Goal: Check status: Check status

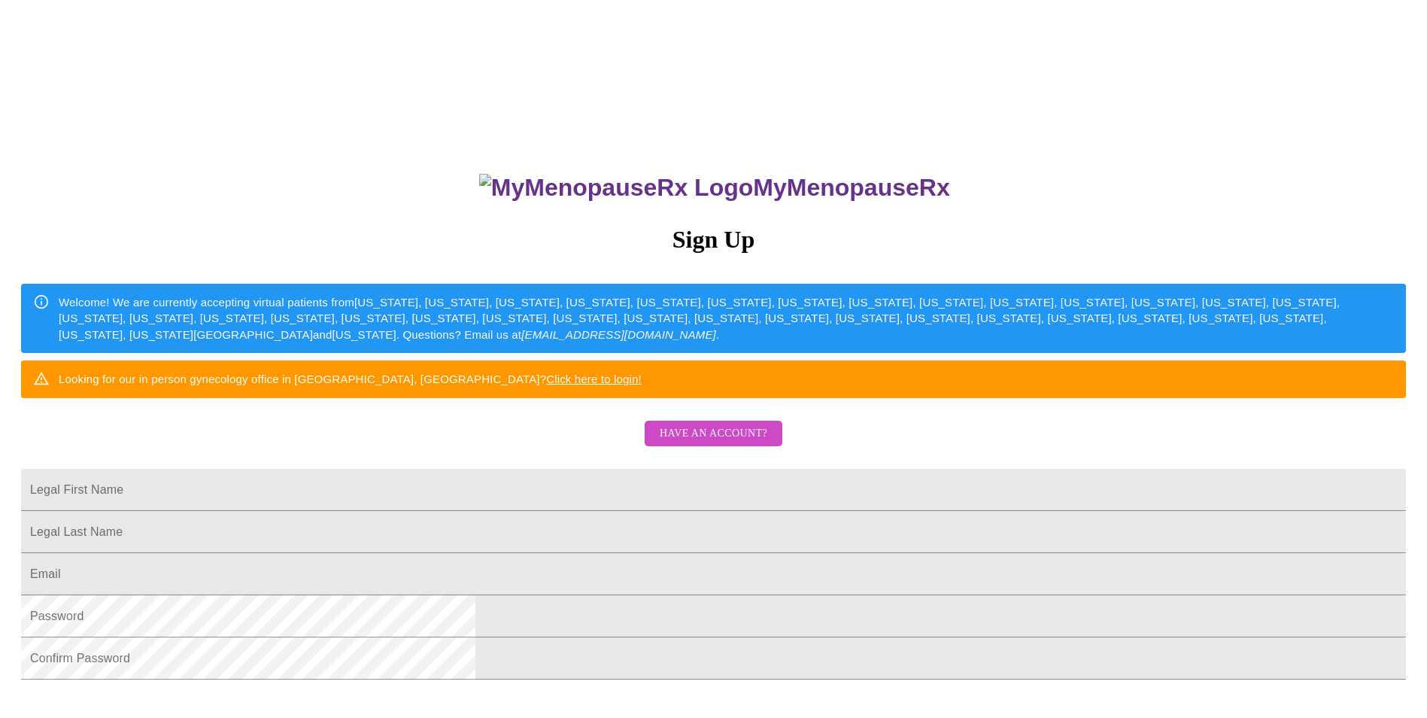
click at [691, 443] on span "Have an account?" at bounding box center [714, 433] width 108 height 19
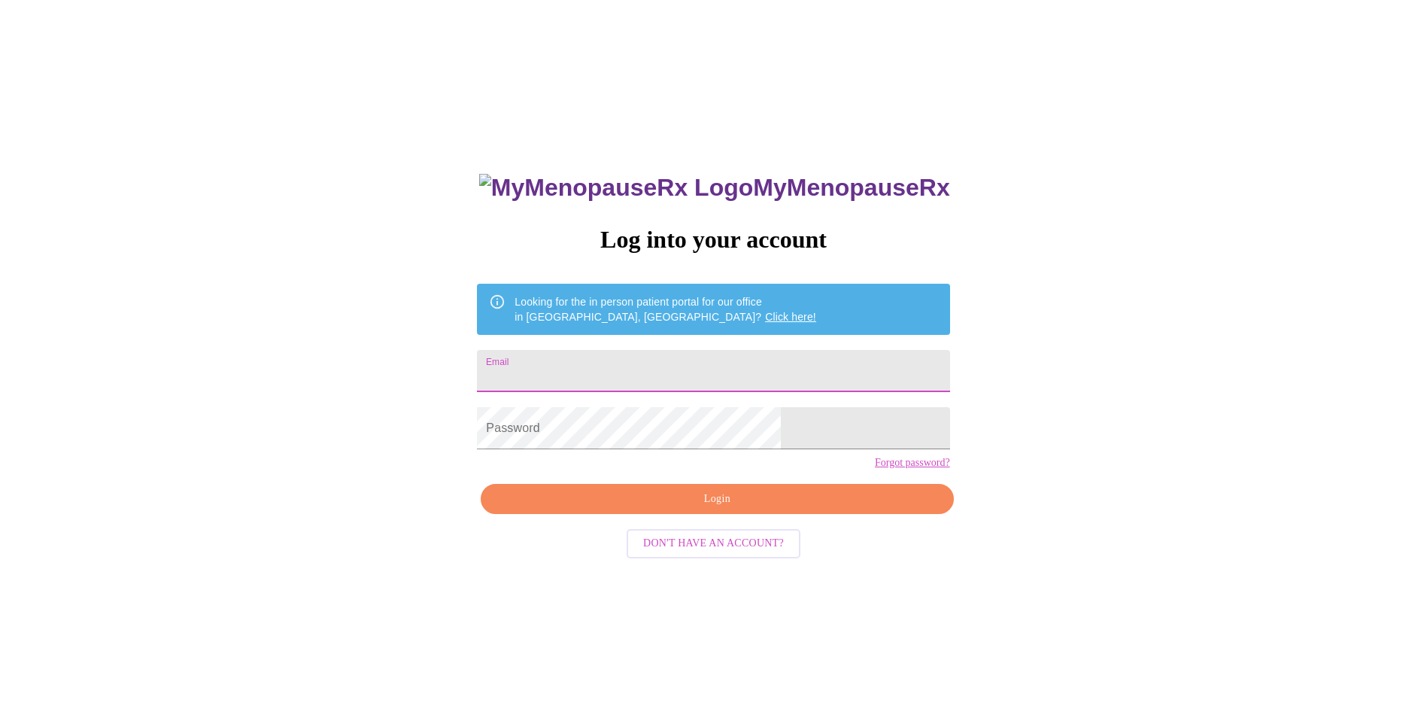
click at [633, 377] on input "Email" at bounding box center [713, 371] width 472 height 42
type input "[EMAIL_ADDRESS][DOMAIN_NAME]"
click at [769, 509] on span "Login" at bounding box center [717, 499] width 438 height 19
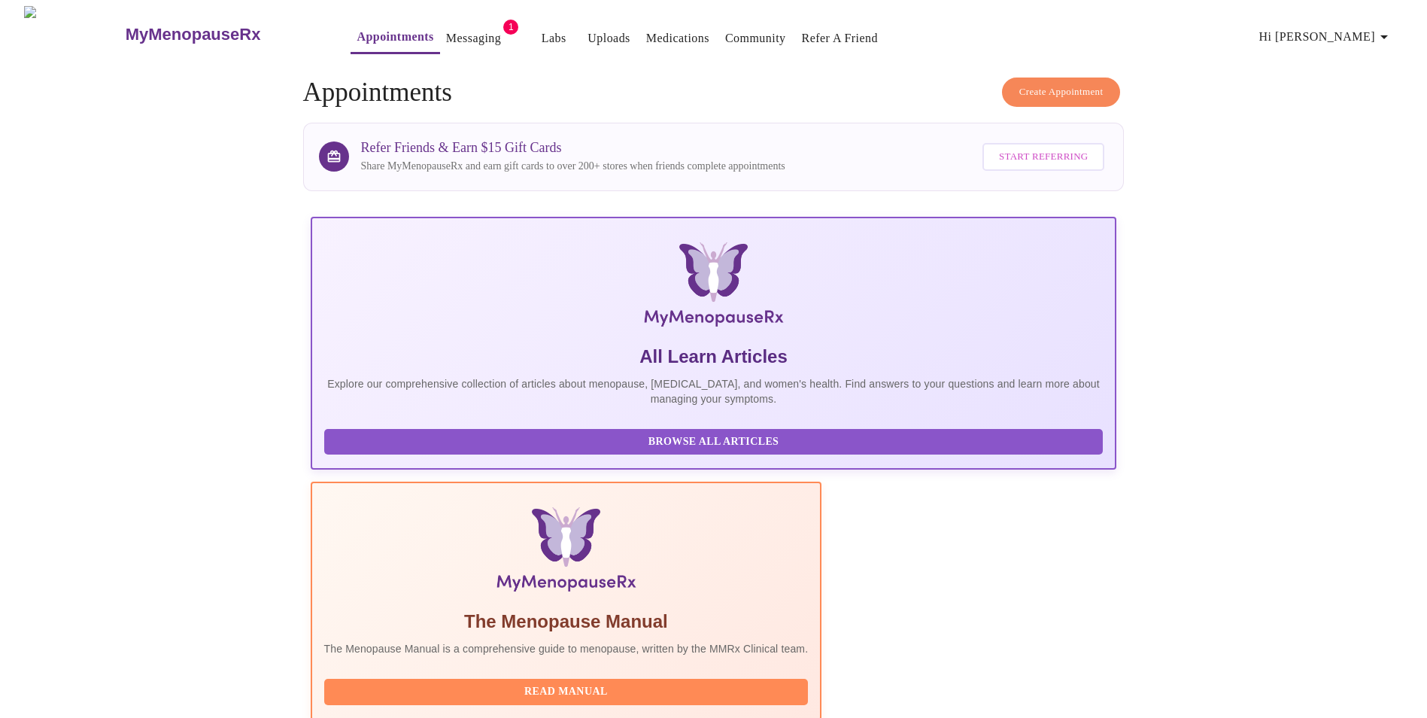
click at [446, 34] on link "Messaging" at bounding box center [473, 38] width 55 height 21
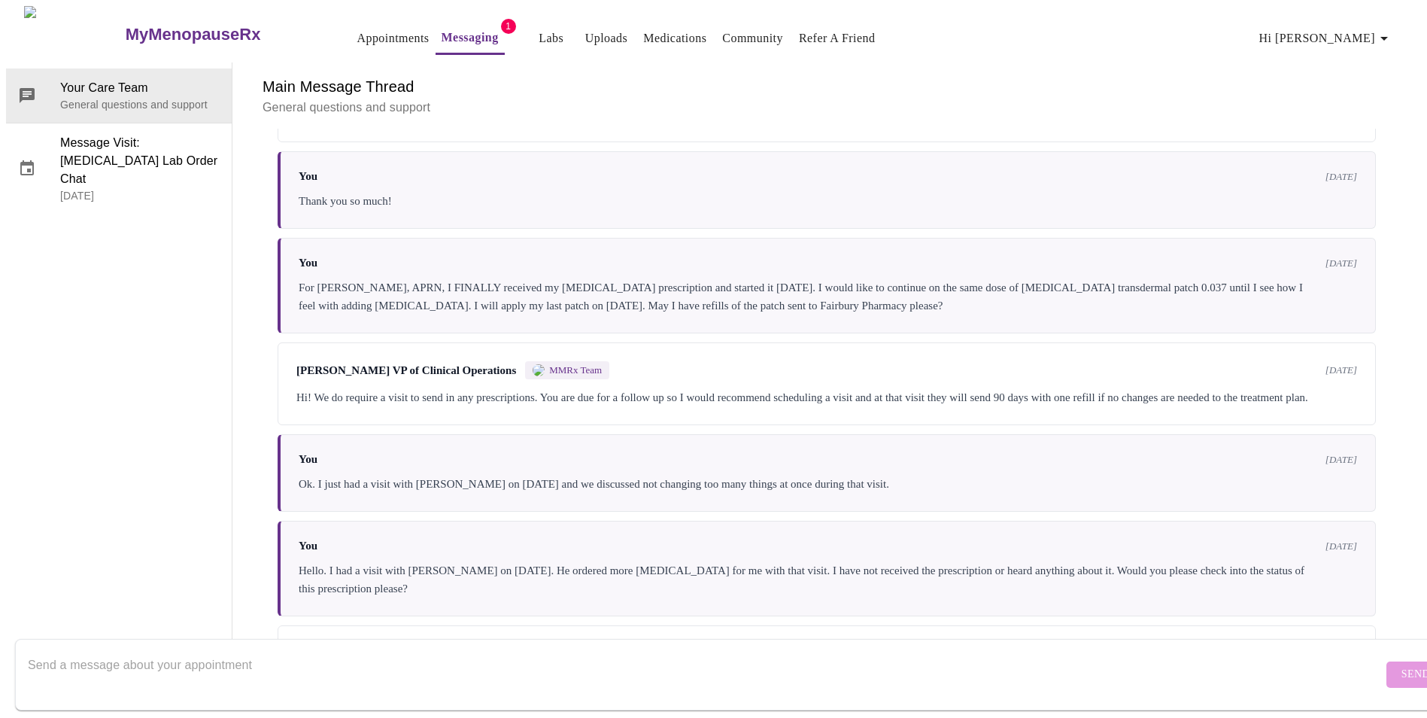
scroll to position [2536, 0]
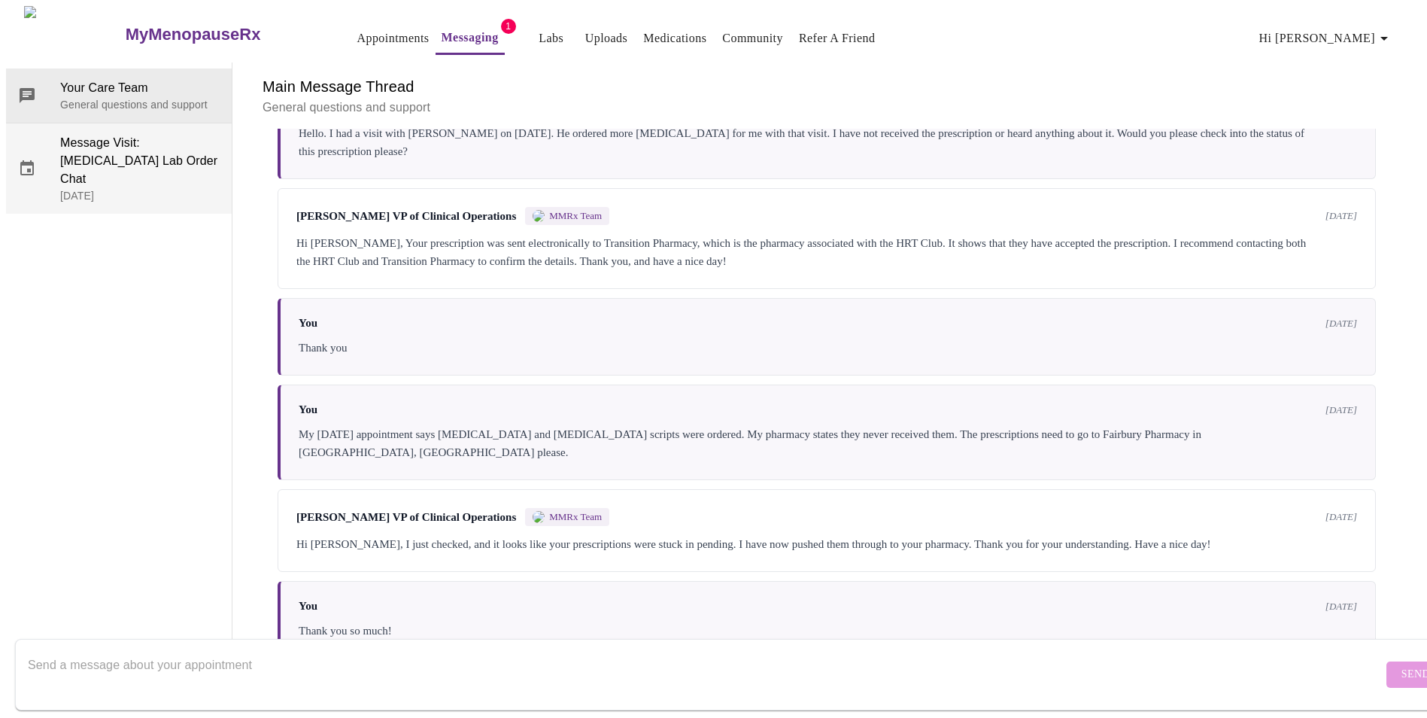
click at [104, 134] on span "Message Visit: [MEDICAL_DATA] Lab Order Chat" at bounding box center [139, 161] width 159 height 54
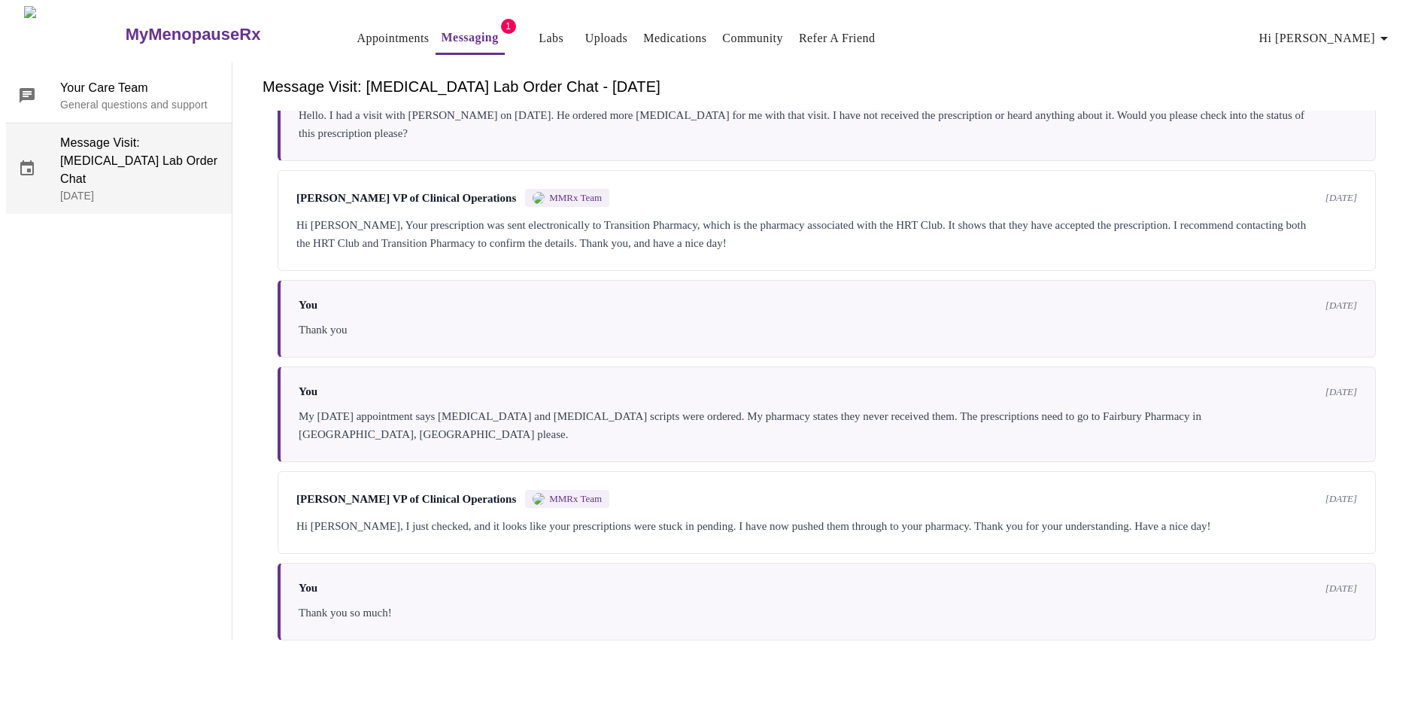
scroll to position [30, 0]
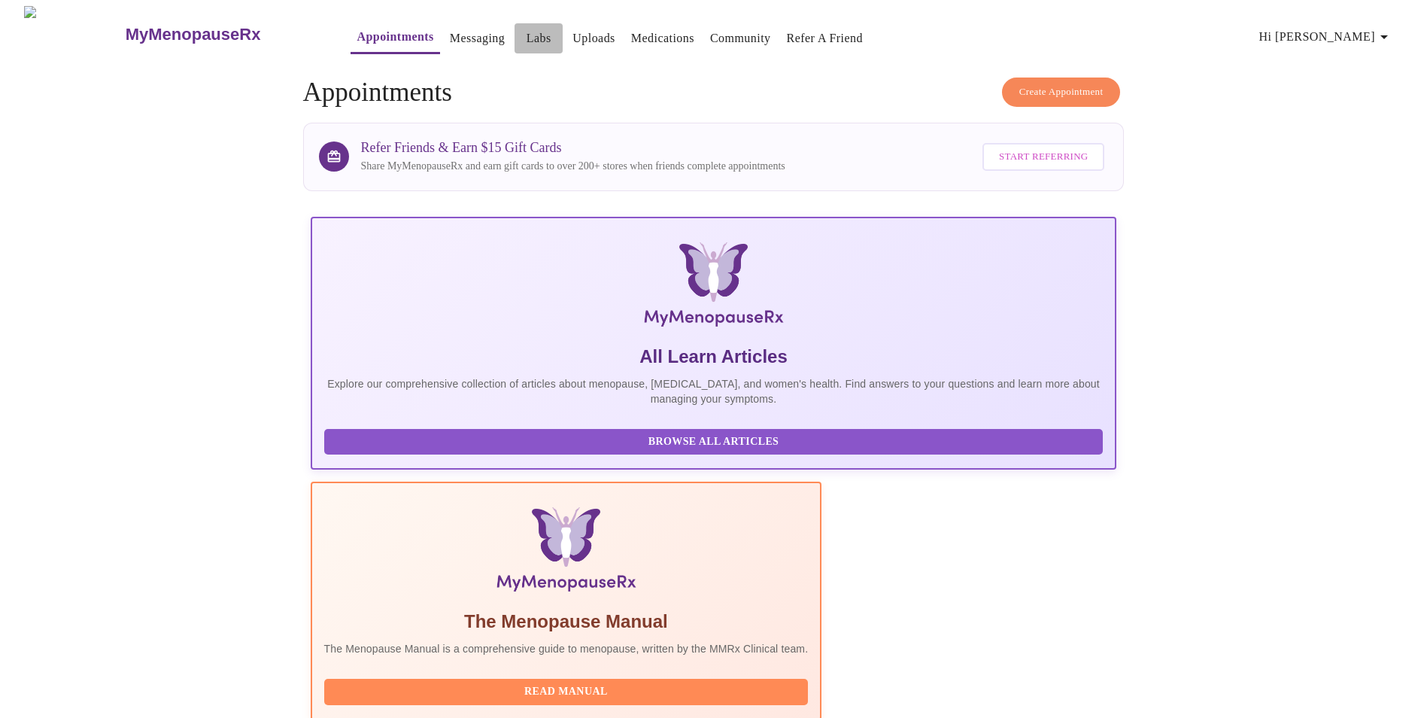
click at [527, 35] on link "Labs" at bounding box center [539, 38] width 25 height 21
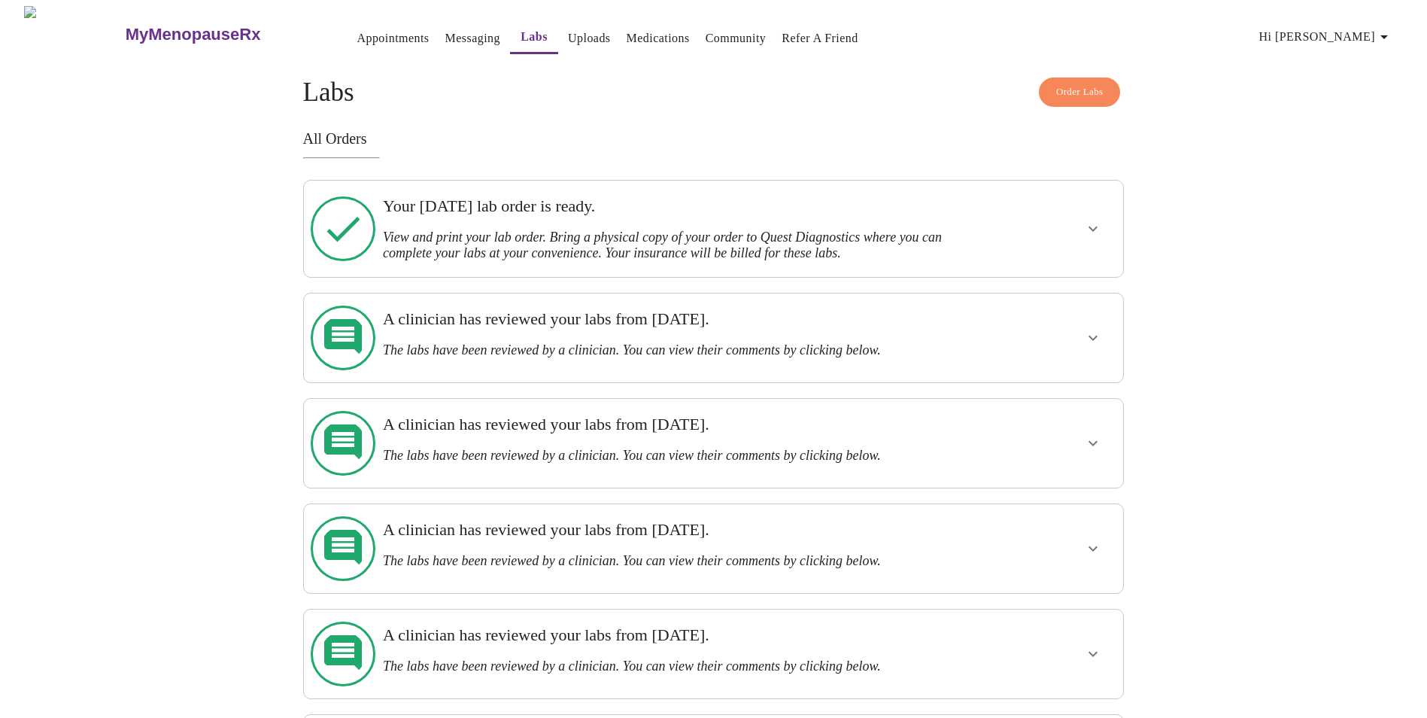
click at [1098, 221] on icon "show more" at bounding box center [1093, 229] width 18 height 18
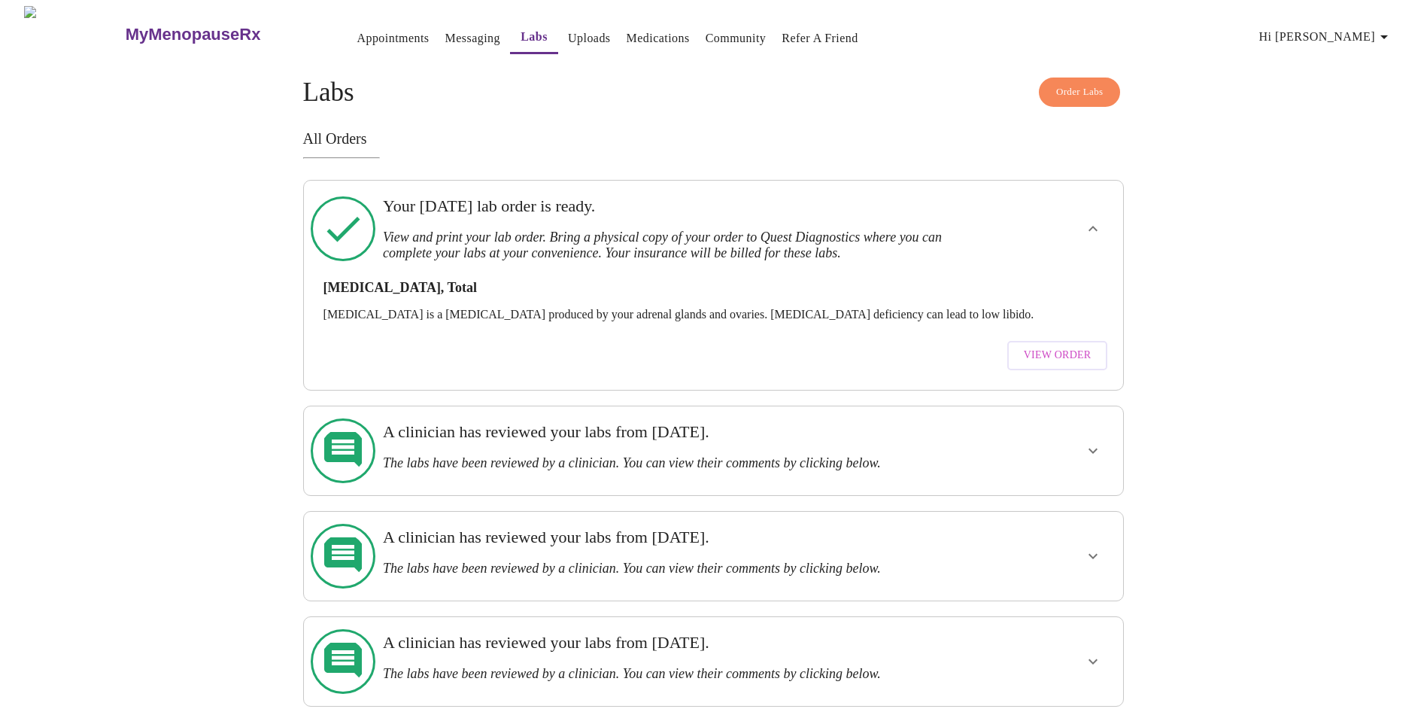
click at [1056, 346] on span "View Order" at bounding box center [1058, 355] width 68 height 19
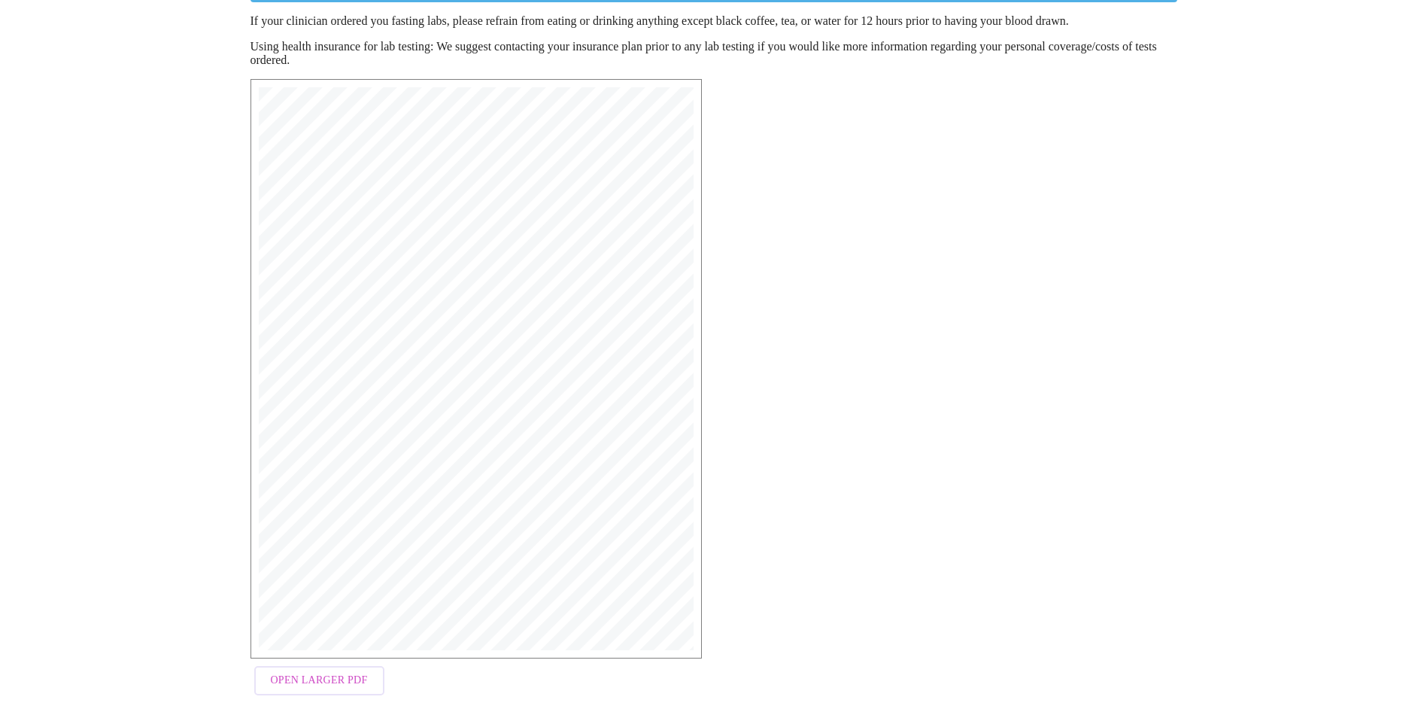
scroll to position [208, 0]
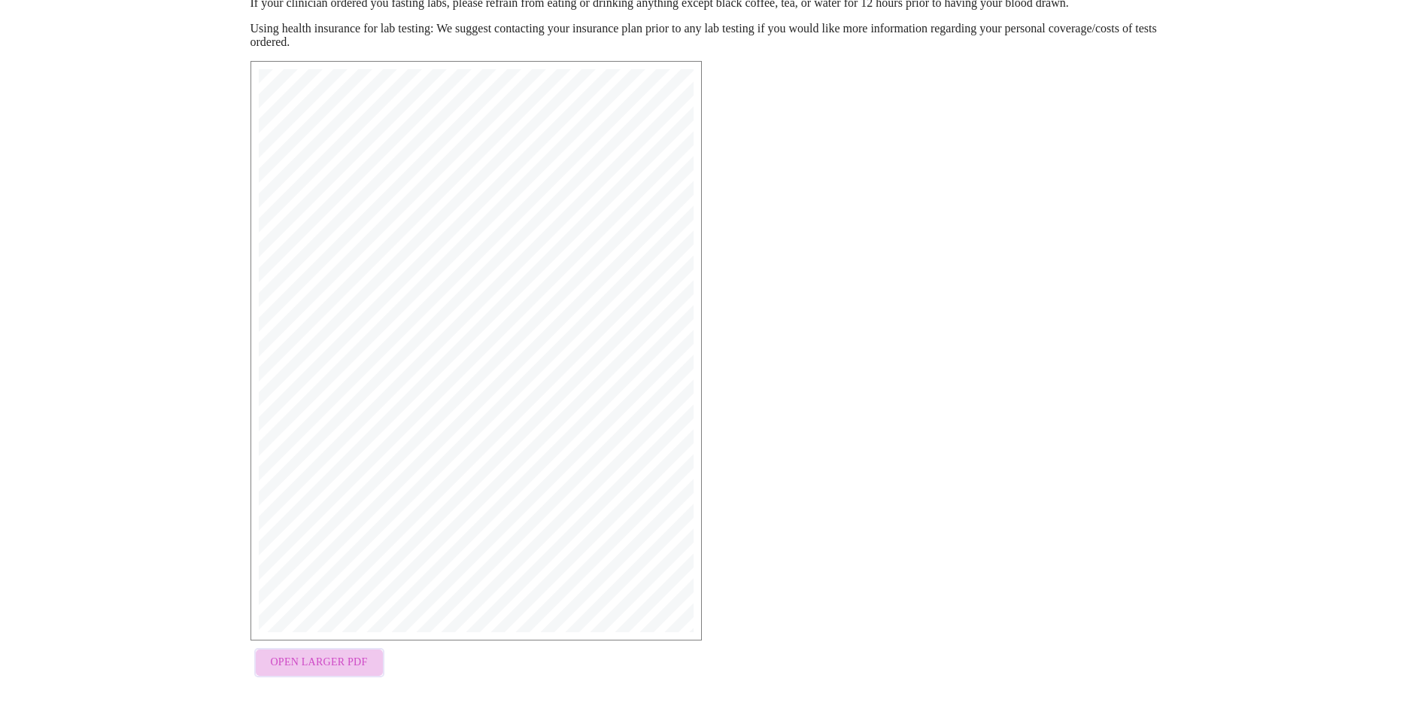
click at [332, 656] on span "Open Larger PDF" at bounding box center [319, 662] width 97 height 19
